Goal: Task Accomplishment & Management: Manage account settings

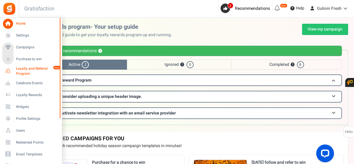
click at [28, 71] on span "Loyalty and Referral Program" at bounding box center [37, 71] width 43 height 10
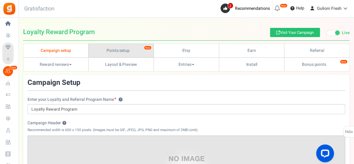
click at [122, 50] on link "Points setup New" at bounding box center [121, 51] width 65 height 14
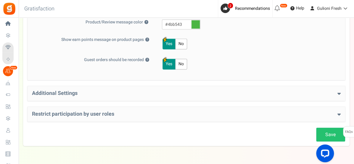
scroll to position [344, 0]
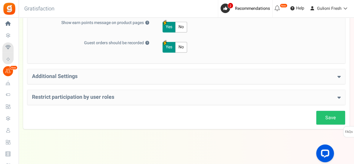
click at [336, 74] on h4 "Additional Settings" at bounding box center [186, 76] width 309 height 6
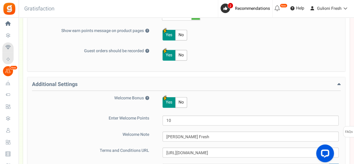
click at [338, 83] on icon at bounding box center [339, 84] width 3 height 5
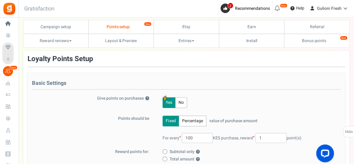
scroll to position [0, 0]
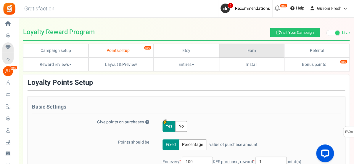
click at [239, 51] on link "Earn" at bounding box center [251, 51] width 65 height 14
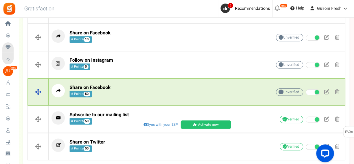
scroll to position [171, 0]
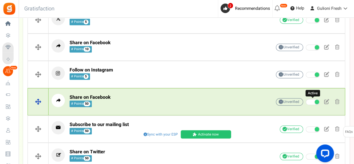
click at [310, 101] on span at bounding box center [313, 102] width 14 height 6
click at [306, 101] on input "Active" at bounding box center [306, 102] width 0 height 4
click at [337, 100] on span at bounding box center [337, 101] width 4 height 5
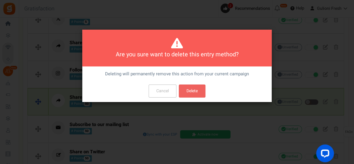
scroll to position [0, 0]
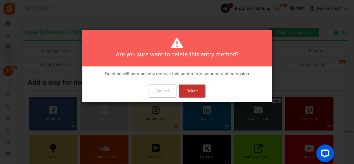
click at [200, 91] on button "Delete" at bounding box center [192, 90] width 27 height 13
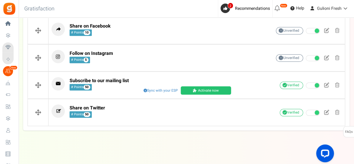
scroll to position [188, 0]
click at [330, 126] on div "Add a way for members to earn points ? Facebook ? Visit on Facebook Share on Fa…" at bounding box center [186, 8] width 327 height 244
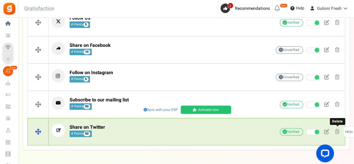
scroll to position [190, 0]
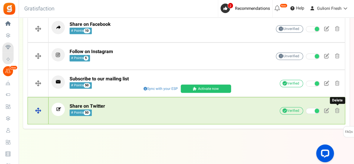
click at [338, 109] on span at bounding box center [337, 110] width 4 height 5
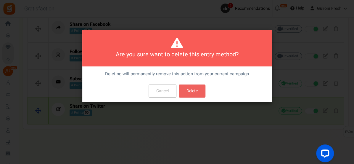
scroll to position [0, 0]
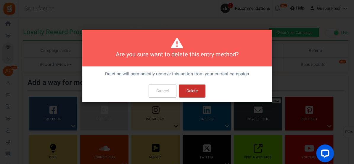
click at [201, 91] on button "Delete" at bounding box center [192, 90] width 27 height 13
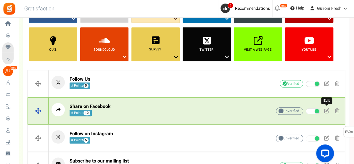
scroll to position [108, 0]
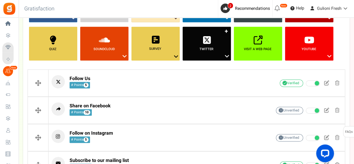
click at [226, 55] on icon at bounding box center [227, 56] width 7 height 8
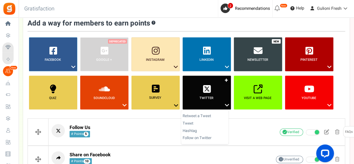
scroll to position [53, 0]
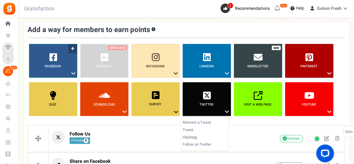
click at [73, 73] on icon at bounding box center [73, 74] width 7 height 8
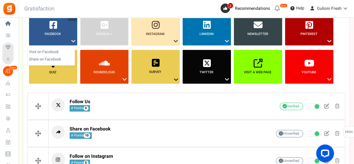
scroll to position [92, 0]
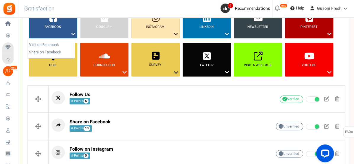
click at [173, 32] on icon at bounding box center [175, 34] width 7 height 8
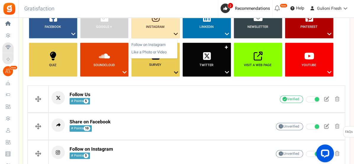
click at [225, 71] on icon at bounding box center [227, 72] width 7 height 8
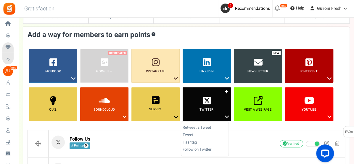
scroll to position [0, 0]
